Goal: Navigation & Orientation: Find specific page/section

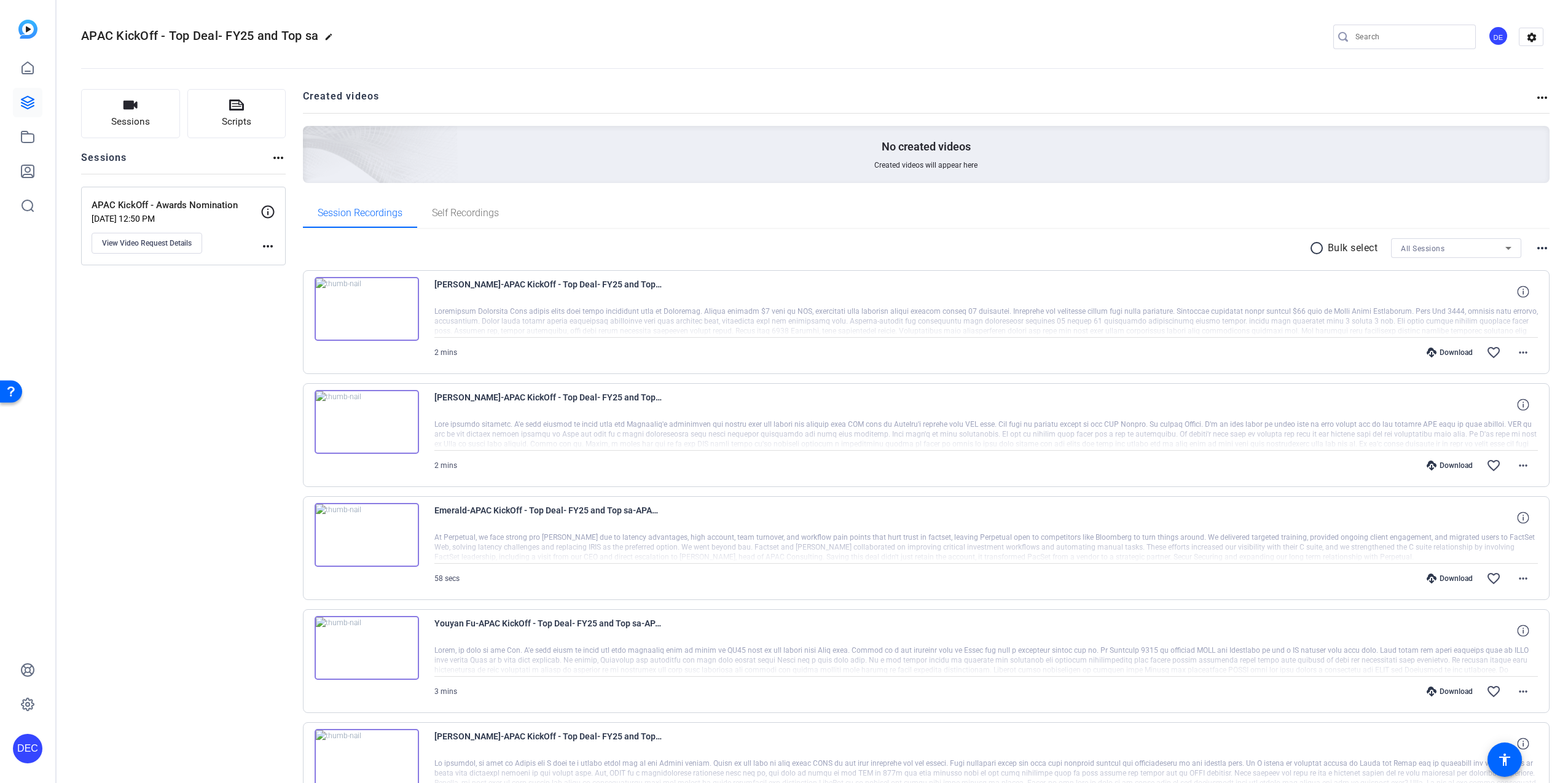
scroll to position [141, 0]
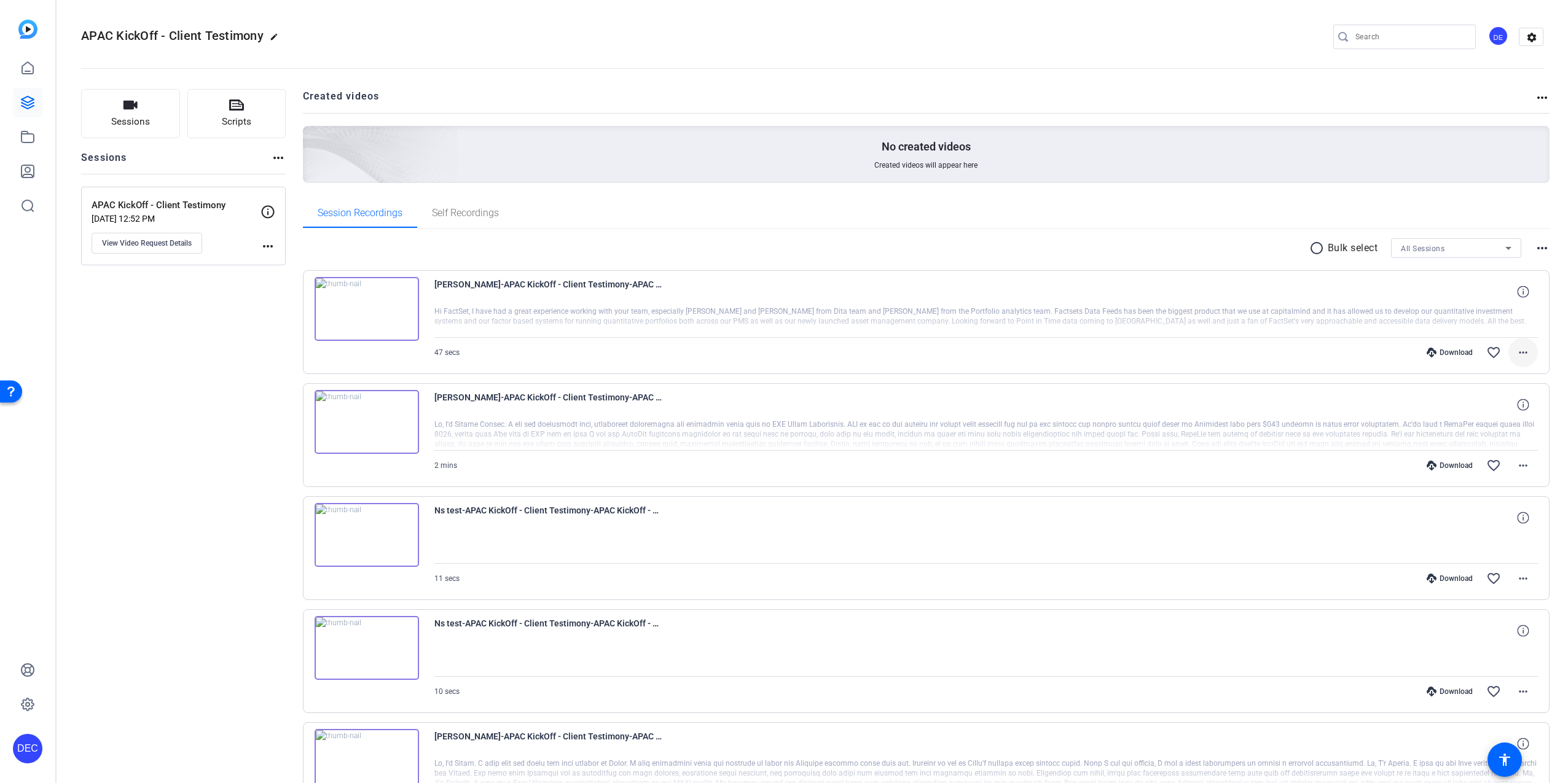
click at [1515, 354] on mat-icon "more_horiz" at bounding box center [1522, 352] width 15 height 15
